Goal: Task Accomplishment & Management: Manage account settings

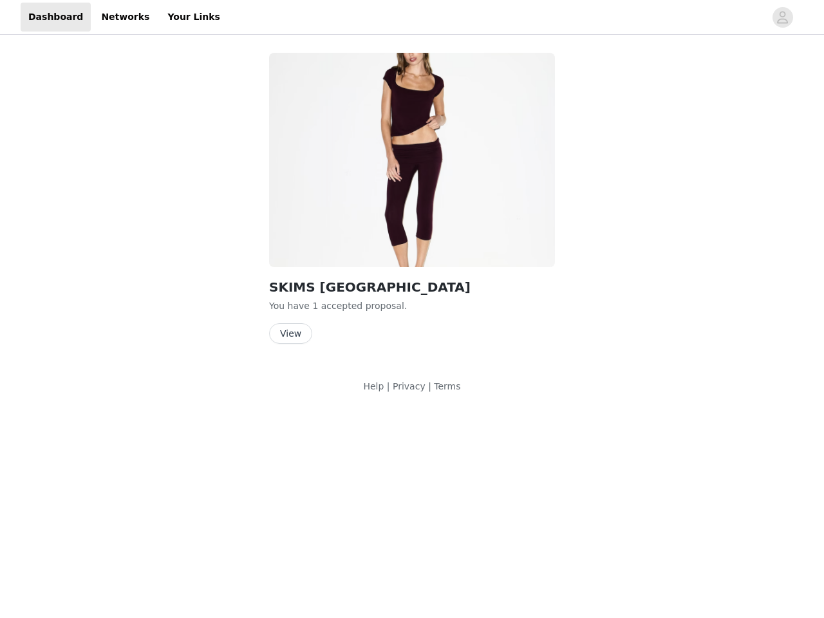
click at [412, 204] on img at bounding box center [412, 160] width 286 height 214
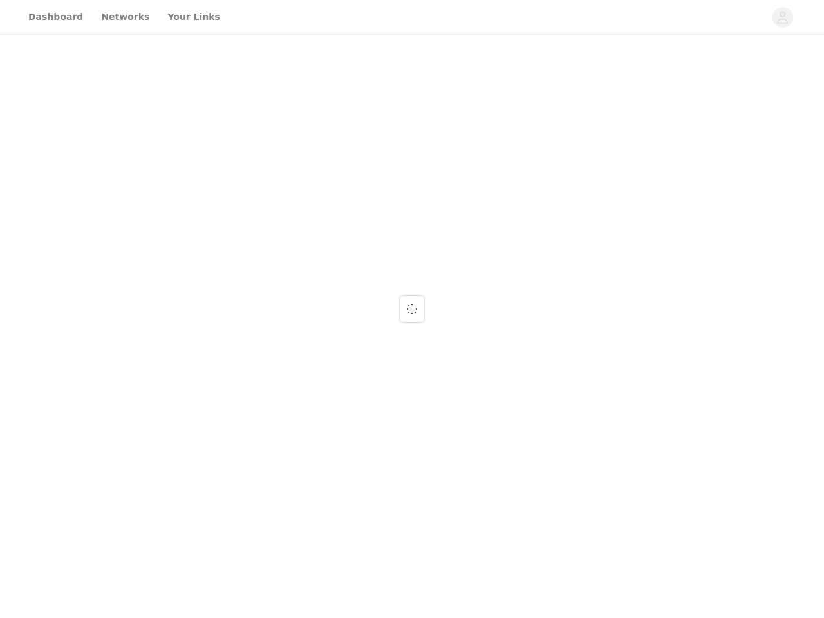
click at [412, 17] on div at bounding box center [412, 309] width 824 height 618
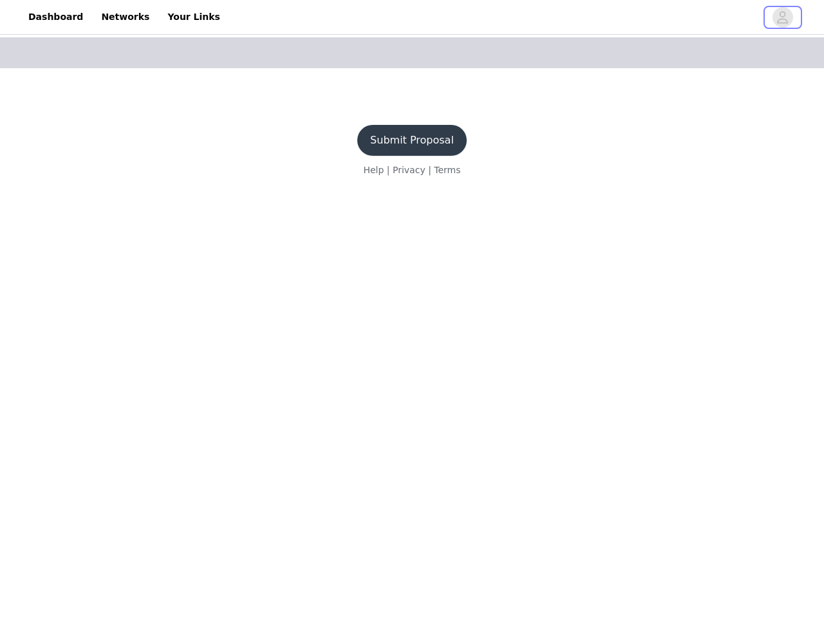
click at [783, 17] on icon "avatar" at bounding box center [783, 17] width 12 height 21
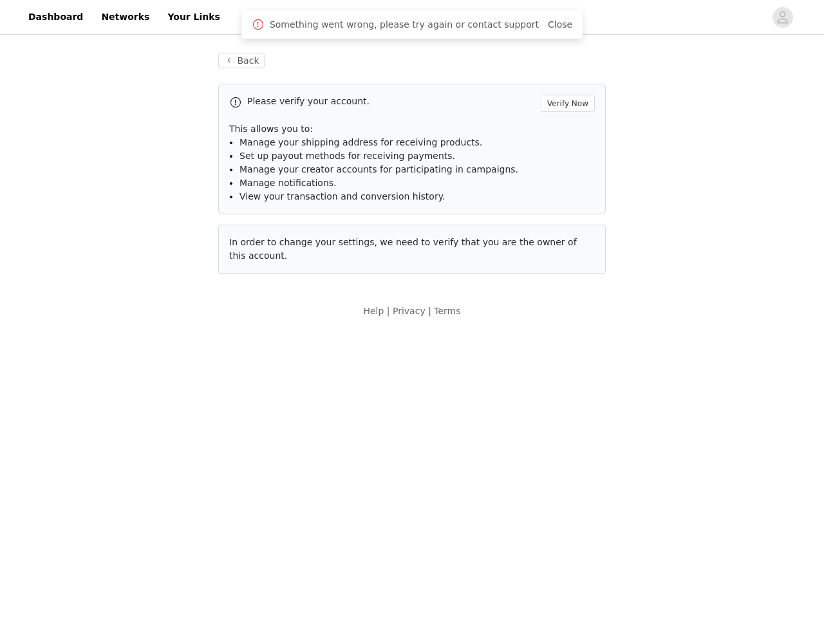
click at [290, 334] on body "Dashboard Networks Your Links Back Please verify your account. Verify Now This …" at bounding box center [412, 309] width 824 height 618
